Goal: Task Accomplishment & Management: Complete application form

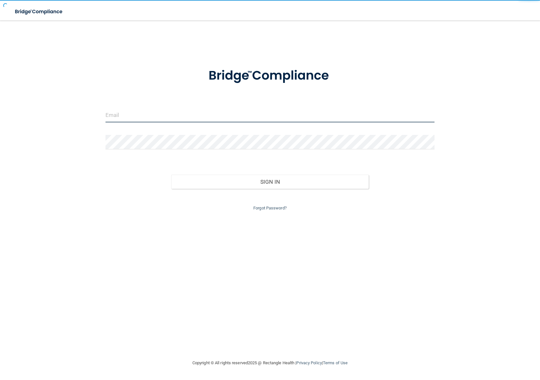
click at [139, 116] on input "email" at bounding box center [271, 115] width 330 height 14
click at [113, 117] on input "email" at bounding box center [271, 115] width 330 height 14
click at [112, 118] on input "email" at bounding box center [271, 115] width 330 height 14
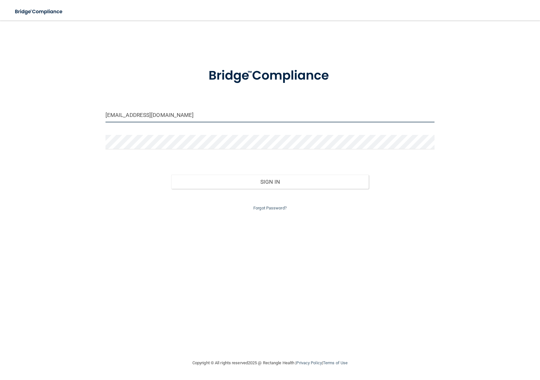
type input "[EMAIL_ADDRESS][DOMAIN_NAME]"
click at [249, 186] on button "Sign In" at bounding box center [270, 182] width 198 height 14
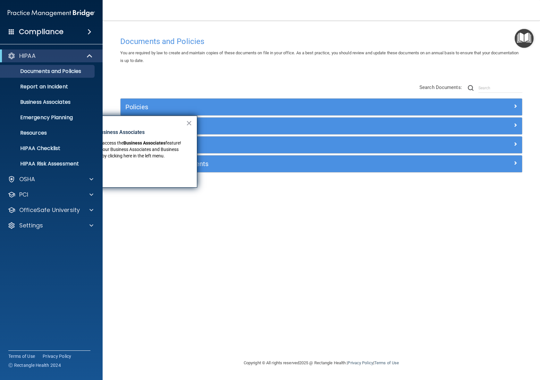
drag, startPoint x: 128, startPoint y: 123, endPoint x: 172, endPoint y: 122, distance: 44.6
click at [172, 122] on div "× New Location for Business Associates We've made it easier to access the Busin…" at bounding box center [120, 152] width 154 height 72
click at [181, 84] on div "Policies Select All (Unselect 0) Unselect All Print Selected (0) Acceptable Use…" at bounding box center [322, 128] width 412 height 102
click at [112, 133] on p "New Location for Business Associates" at bounding box center [120, 132] width 129 height 7
click at [187, 121] on button "×" at bounding box center [189, 123] width 6 height 10
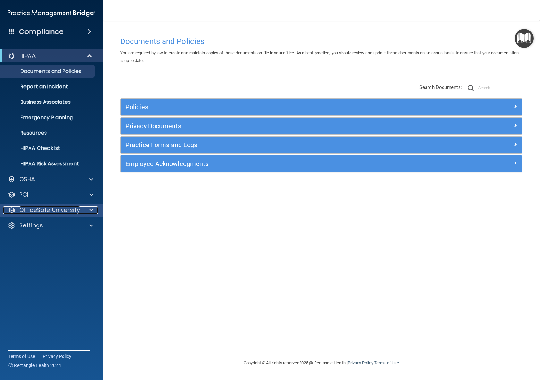
click at [64, 210] on p "OfficeSafe University" at bounding box center [49, 210] width 61 height 8
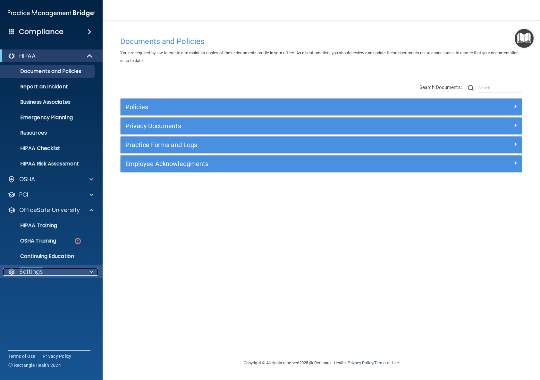
click at [40, 270] on p "Settings" at bounding box center [31, 272] width 24 height 8
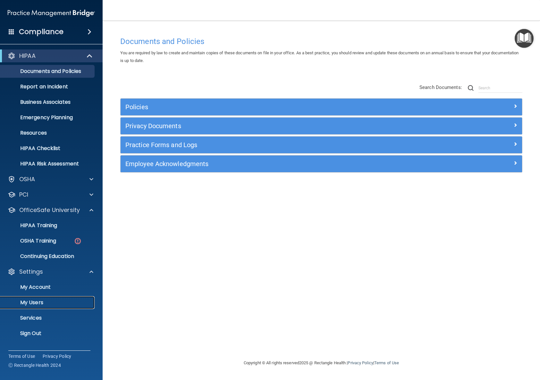
click at [39, 303] on p "My Users" at bounding box center [48, 302] width 88 height 6
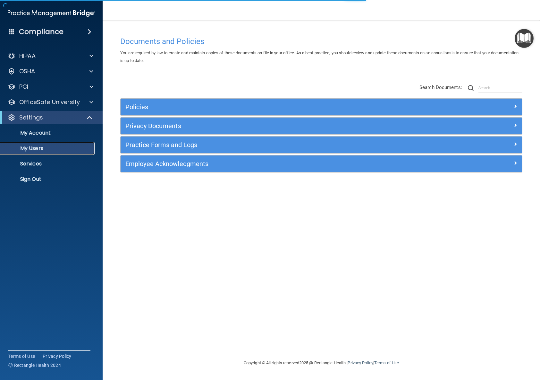
select select "20"
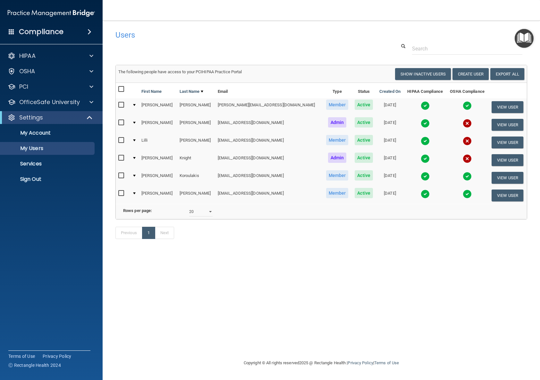
click at [123, 194] on input "checkbox" at bounding box center [121, 193] width 7 height 5
checkbox input "true"
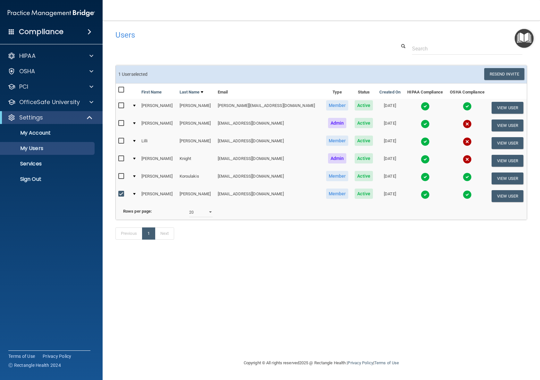
click at [121, 106] on input "checkbox" at bounding box center [121, 105] width 7 height 5
checkbox input "true"
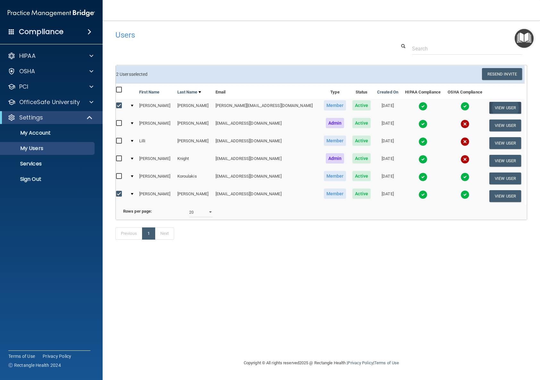
click at [497, 107] on button "View User" at bounding box center [506, 108] width 32 height 12
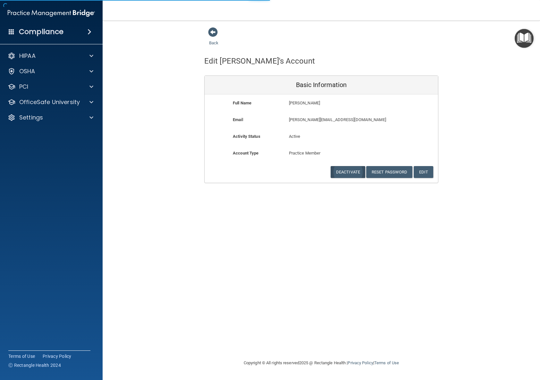
click at [350, 168] on button "Deactivate" at bounding box center [348, 172] width 35 height 12
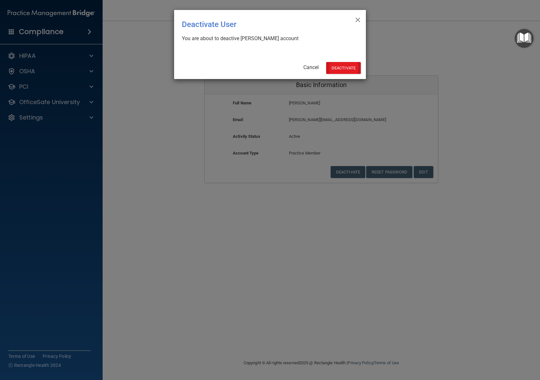
click at [352, 67] on button "Deactivate" at bounding box center [343, 68] width 35 height 12
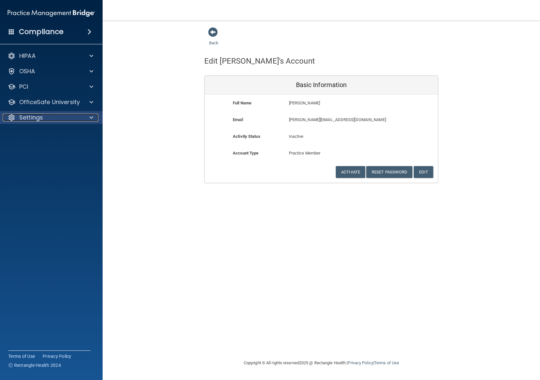
click at [44, 116] on div "Settings" at bounding box center [43, 118] width 80 height 8
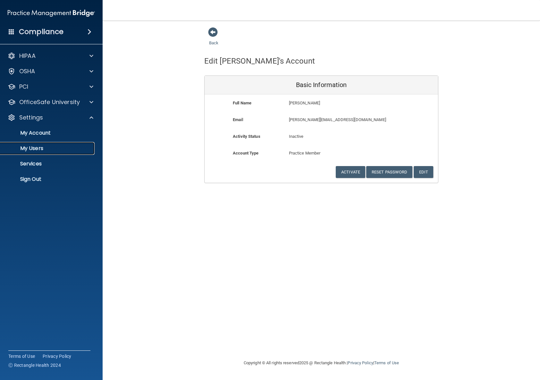
click at [36, 149] on p "My Users" at bounding box center [48, 148] width 88 height 6
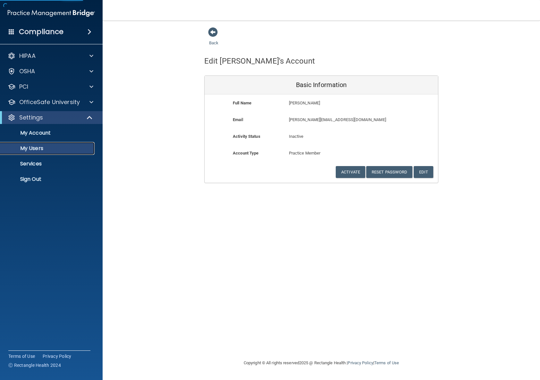
select select "20"
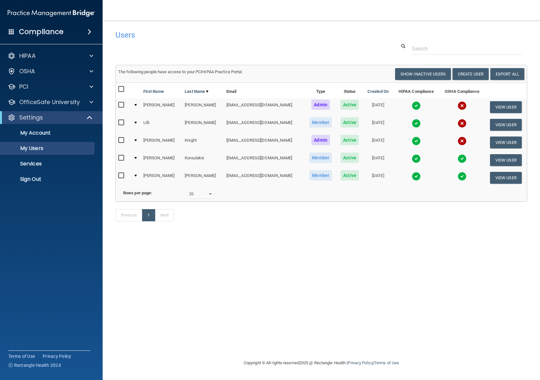
click at [120, 175] on input "checkbox" at bounding box center [121, 175] width 7 height 5
checkbox input "true"
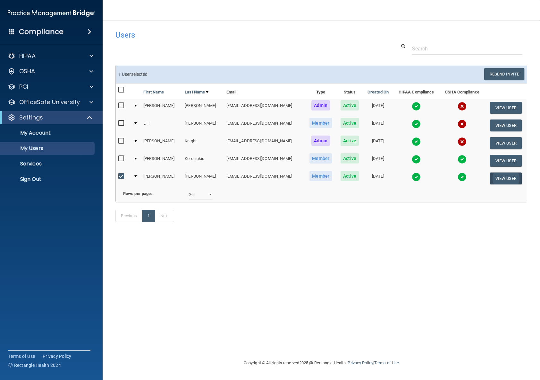
click at [498, 176] on button "View User" at bounding box center [506, 178] width 32 height 12
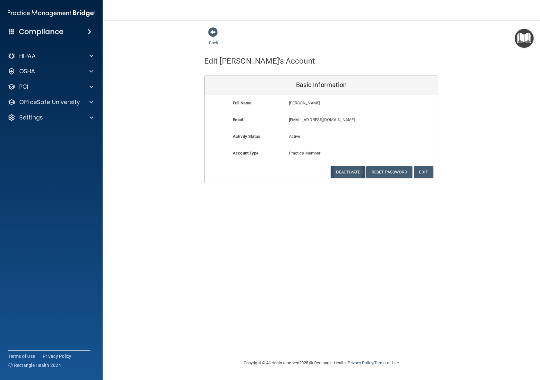
click at [357, 170] on button "Deactivate" at bounding box center [348, 172] width 35 height 12
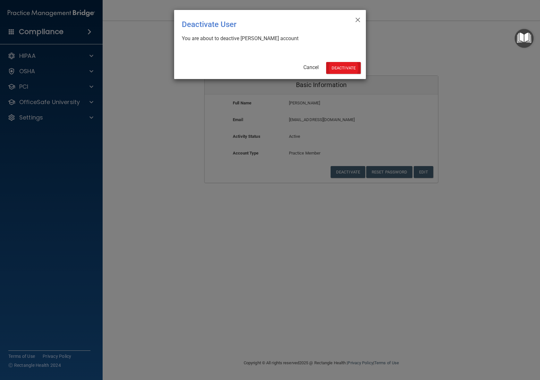
click at [347, 72] on button "Deactivate" at bounding box center [343, 68] width 35 height 12
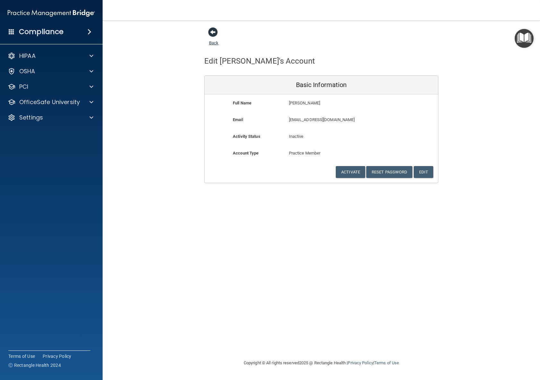
click at [214, 34] on span at bounding box center [213, 32] width 10 height 10
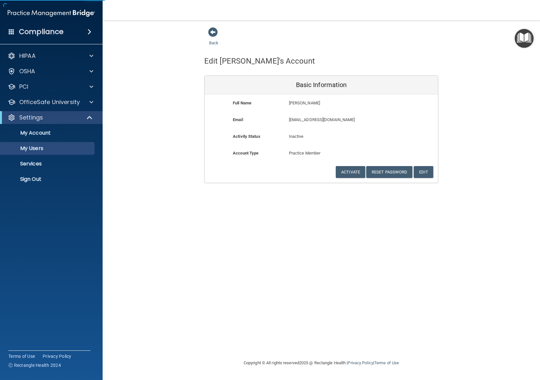
select select "20"
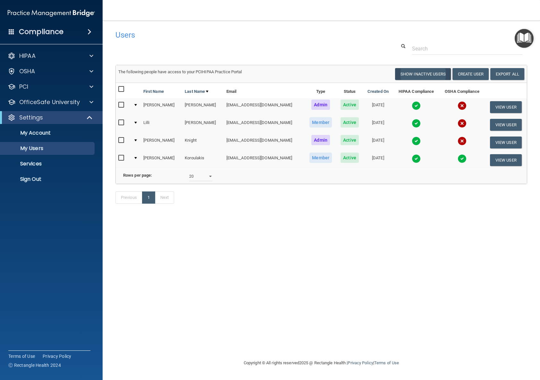
click at [425, 72] on button "Show Inactive Users" at bounding box center [423, 74] width 56 height 12
select select "20"
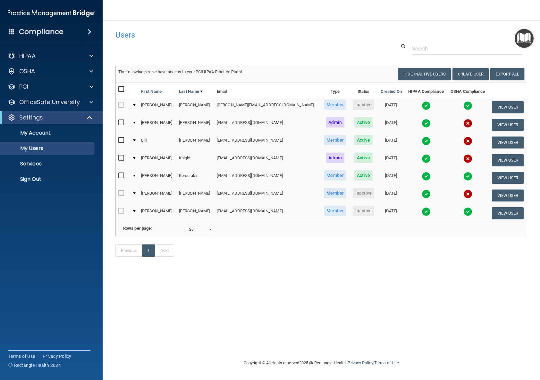
click at [425, 74] on button "Hide Inactive Users" at bounding box center [424, 74] width 53 height 12
click at [468, 73] on button "Create User" at bounding box center [471, 74] width 36 height 12
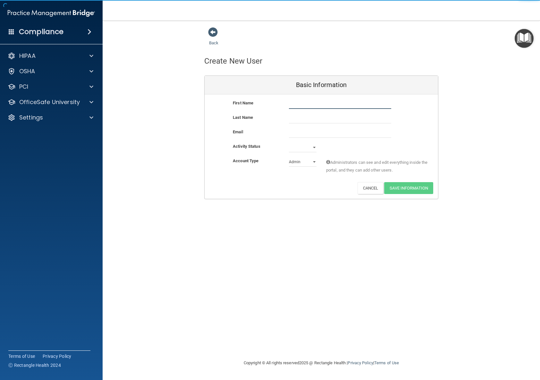
click at [324, 105] on input "text" at bounding box center [340, 104] width 102 height 10
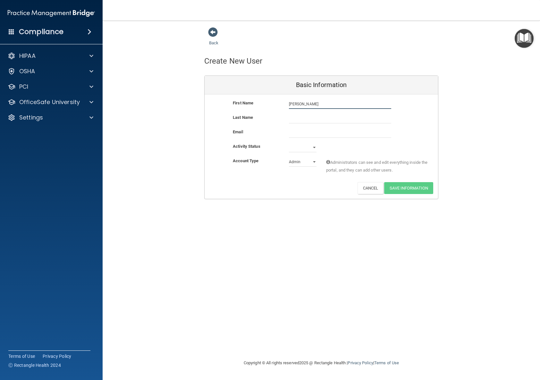
type input "[PERSON_NAME]"
click at [332, 131] on input "email" at bounding box center [340, 133] width 102 height 10
type input "[PERSON_NAME][EMAIL_ADDRESS][DOMAIN_NAME]"
select select "active"
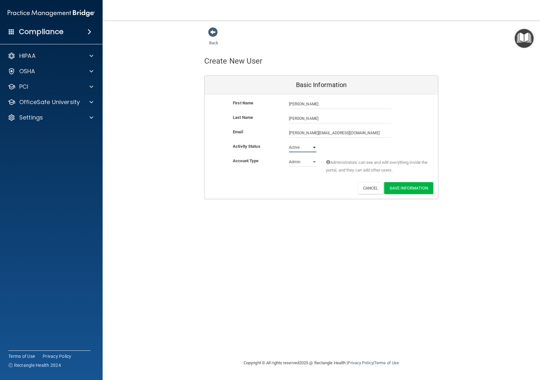
click at [0, 0] on option "Active" at bounding box center [0, 0] width 0 height 0
select select "practice_member"
click at [0, 0] on option "Member" at bounding box center [0, 0] width 0 height 0
click at [411, 186] on button "Save Information" at bounding box center [408, 188] width 49 height 12
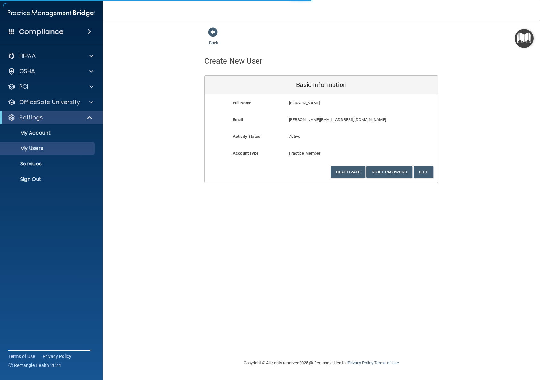
select select "20"
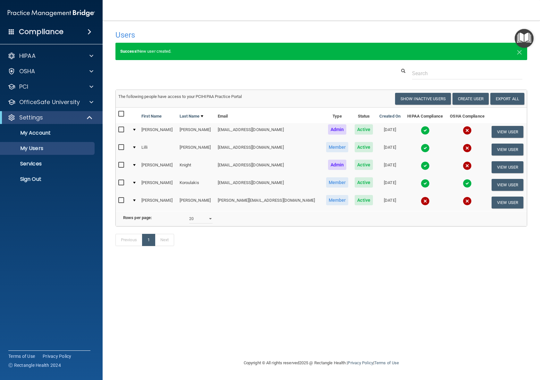
click at [136, 200] on div at bounding box center [134, 200] width 3 height 2
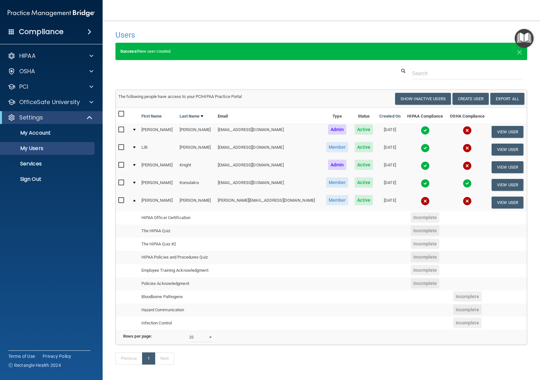
scroll to position [1, 0]
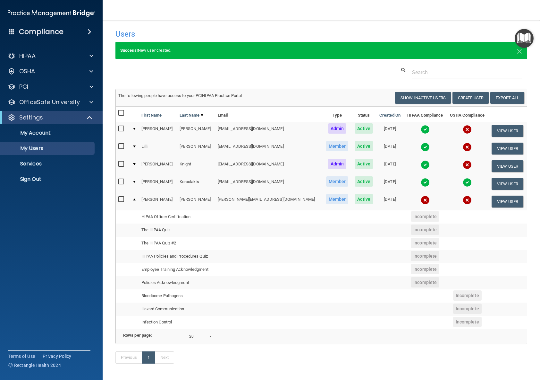
click at [121, 198] on input "checkbox" at bounding box center [121, 199] width 7 height 5
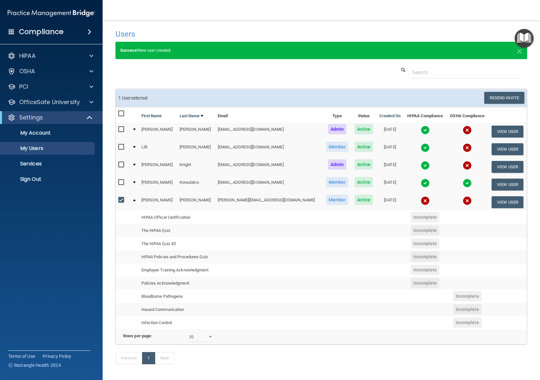
scroll to position [15, 0]
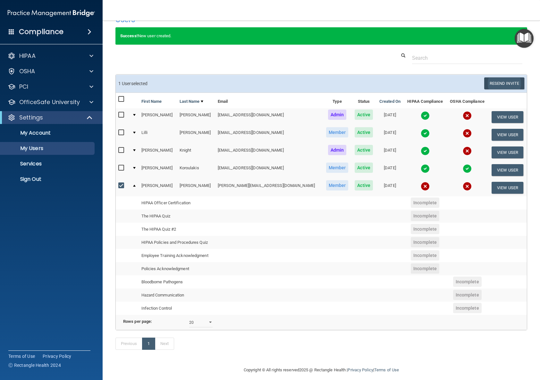
click at [513, 83] on button "Resend Invite" at bounding box center [505, 83] width 40 height 12
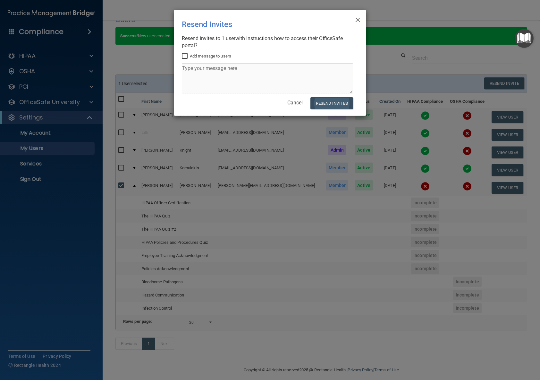
click at [332, 101] on button "Resend Invites" at bounding box center [332, 103] width 43 height 12
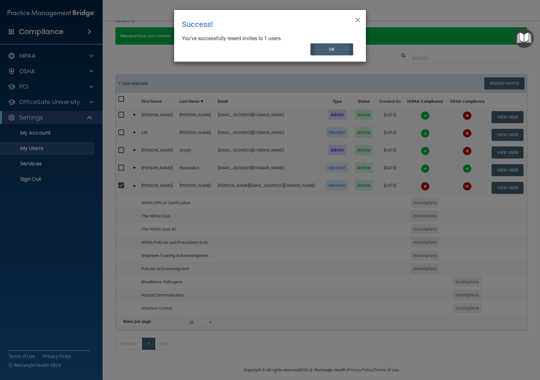
click at [330, 48] on button "OK" at bounding box center [332, 49] width 43 height 12
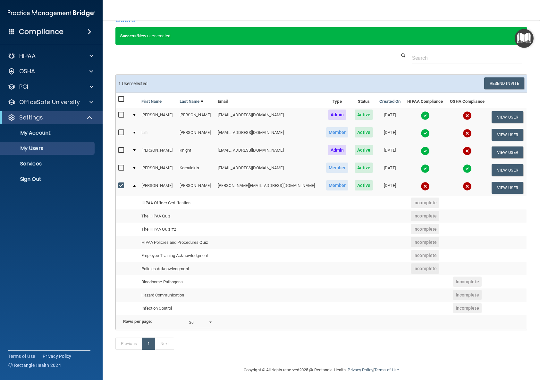
click at [121, 186] on input "checkbox" at bounding box center [121, 185] width 7 height 5
checkbox input "false"
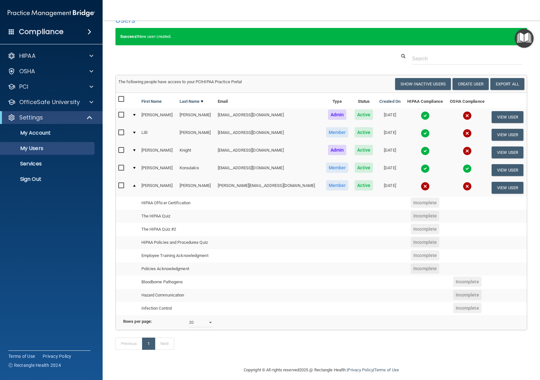
click at [139, 56] on div at bounding box center [322, 59] width 422 height 12
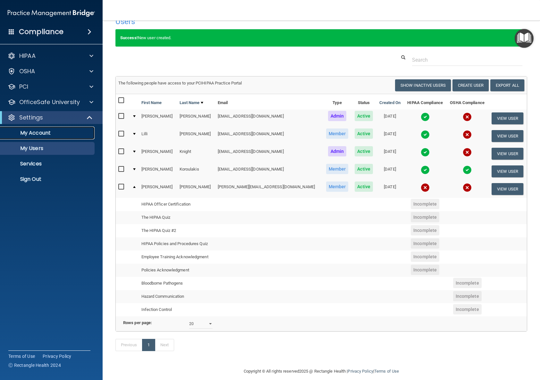
click at [44, 135] on p "My Account" at bounding box center [48, 133] width 88 height 6
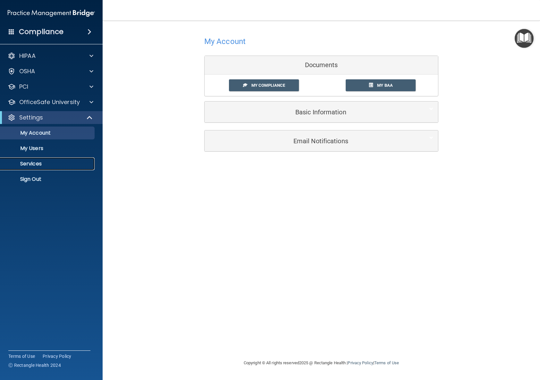
click at [35, 163] on p "Services" at bounding box center [48, 163] width 88 height 6
